Goal: Navigation & Orientation: Find specific page/section

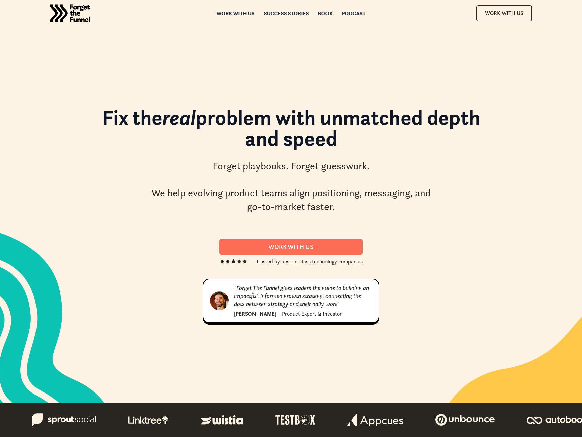
click at [324, 12] on div "Book" at bounding box center [325, 13] width 15 height 5
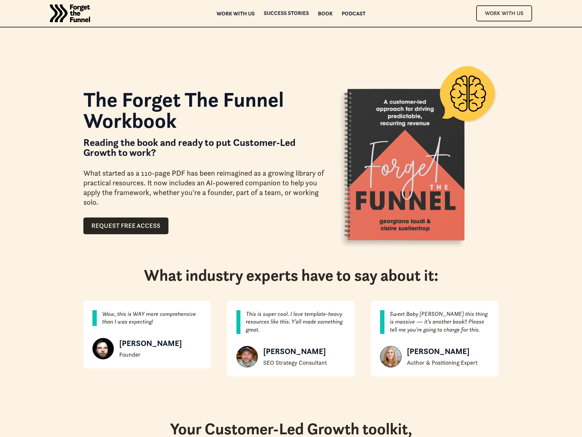
click at [229, 14] on div "Work with us" at bounding box center [236, 13] width 38 height 5
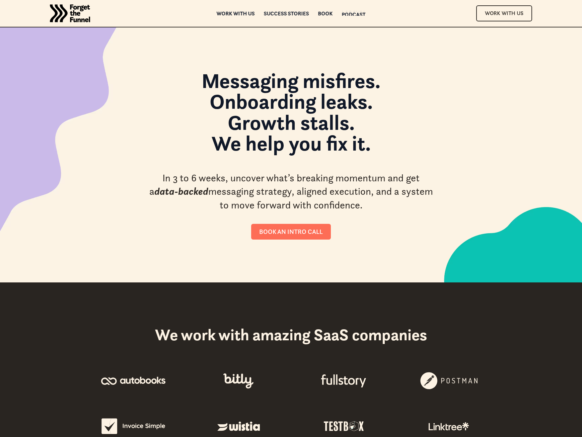
click at [357, 12] on div "Podcast Podcast" at bounding box center [354, 13] width 24 height 5
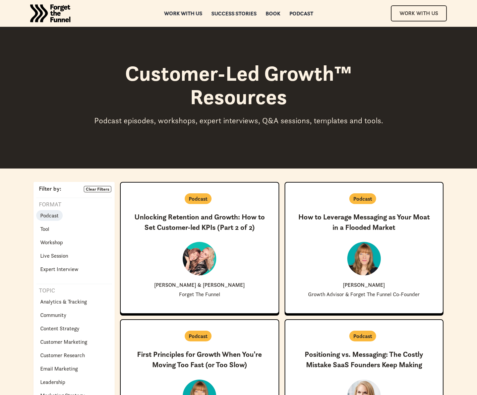
click at [189, 13] on div "Work with us" at bounding box center [183, 13] width 38 height 5
